Goal: Check status: Check status

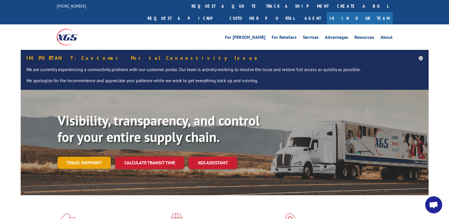
click at [78, 157] on link "Track shipment" at bounding box center [84, 163] width 53 height 12
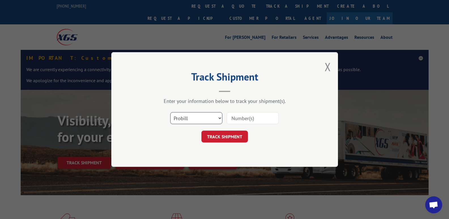
click at [194, 121] on select "Select category... Probill BOL PO" at bounding box center [196, 118] width 52 height 12
click at [170, 112] on select "Select category... Probill BOL PO" at bounding box center [196, 118] width 52 height 12
click at [240, 115] on input at bounding box center [253, 118] width 52 height 12
type input "17608288"
click at [225, 137] on button "TRACK SHIPMENT" at bounding box center [224, 137] width 46 height 12
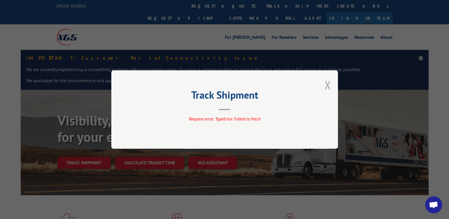
click at [328, 84] on button "Close modal" at bounding box center [328, 84] width 6 height 15
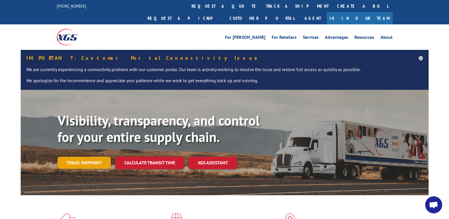
click at [80, 157] on link "Track shipment" at bounding box center [84, 163] width 53 height 12
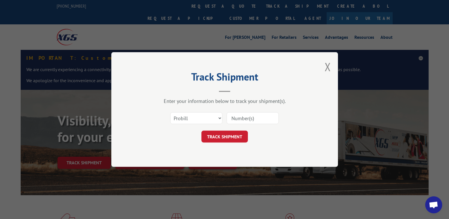
click at [246, 117] on input at bounding box center [253, 118] width 52 height 12
type input "17608288"
click at [226, 135] on button "TRACK SHIPMENT" at bounding box center [224, 137] width 46 height 12
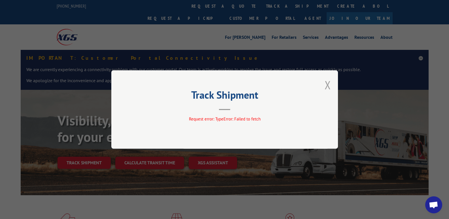
click at [327, 84] on button "Close modal" at bounding box center [328, 84] width 6 height 15
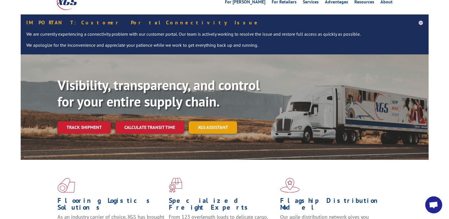
scroll to position [57, 0]
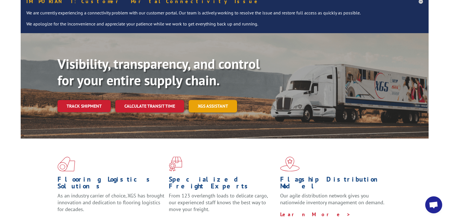
click at [216, 100] on link "XGS ASSISTANT" at bounding box center [213, 106] width 48 height 12
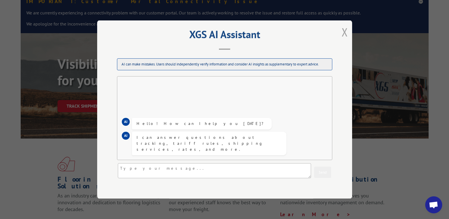
click at [343, 31] on button "Close modal" at bounding box center [345, 32] width 6 height 15
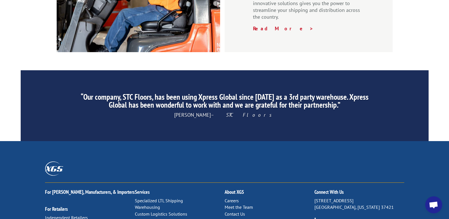
scroll to position [938, 0]
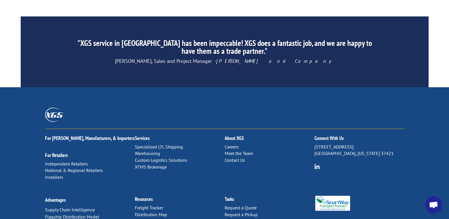
click at [235, 157] on link "Contact Us" at bounding box center [235, 160] width 20 height 6
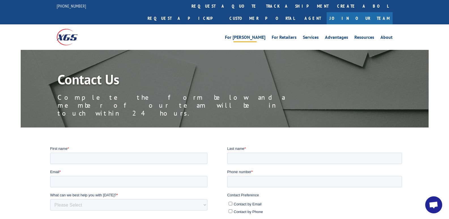
click at [259, 35] on link "For [PERSON_NAME]" at bounding box center [245, 38] width 41 height 6
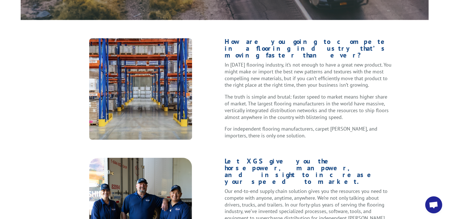
scroll to position [217, 0]
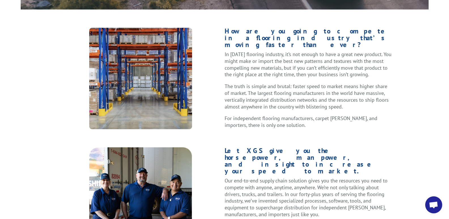
click at [447, 72] on div "How are you going to compete in a flooring industry that’s moving faster than e…" at bounding box center [224, 149] width 449 height 242
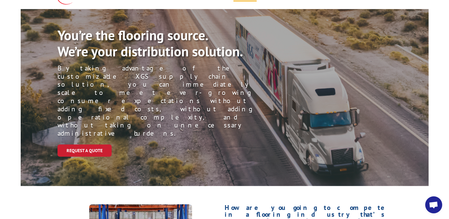
scroll to position [0, 0]
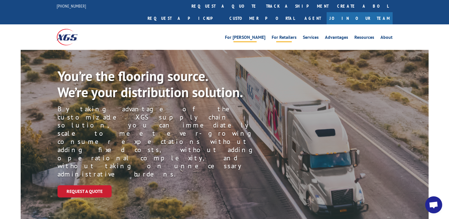
click at [288, 35] on link "For Retailers" at bounding box center [284, 38] width 25 height 6
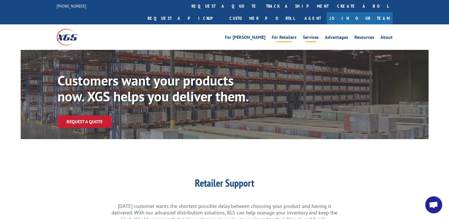
click at [311, 35] on link "Services" at bounding box center [311, 38] width 16 height 6
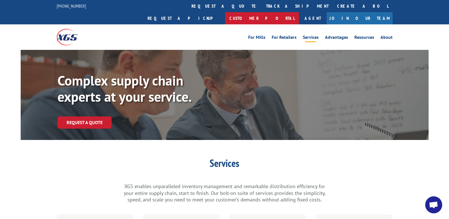
click at [299, 12] on link "Customer Portal" at bounding box center [262, 18] width 74 height 12
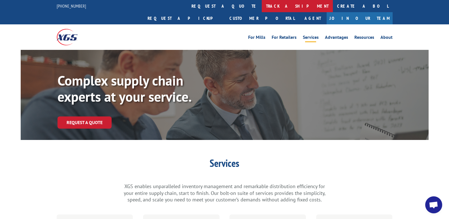
click at [262, 4] on link "track a shipment" at bounding box center [297, 6] width 71 height 12
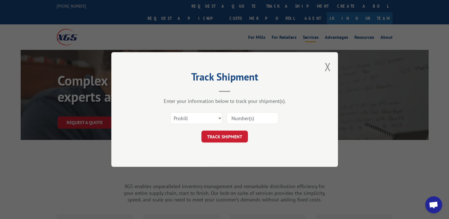
click at [243, 119] on input at bounding box center [253, 118] width 52 height 12
drag, startPoint x: 261, startPoint y: 118, endPoint x: 229, endPoint y: 117, distance: 32.3
click at [229, 117] on input "17608288" at bounding box center [253, 118] width 52 height 12
type input "17608288"
click at [233, 135] on button "TRACK SHIPMENT" at bounding box center [224, 137] width 46 height 12
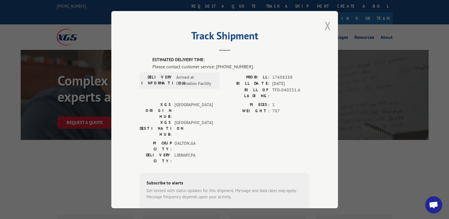
click at [325, 23] on button "Close modal" at bounding box center [328, 25] width 6 height 15
